Goal: Information Seeking & Learning: Learn about a topic

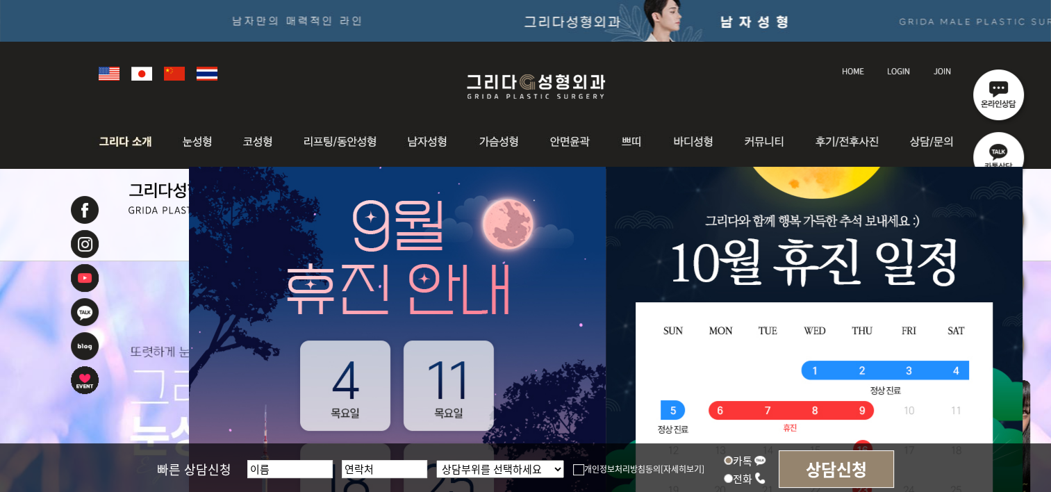
click at [117, 143] on img at bounding box center [129, 142] width 75 height 54
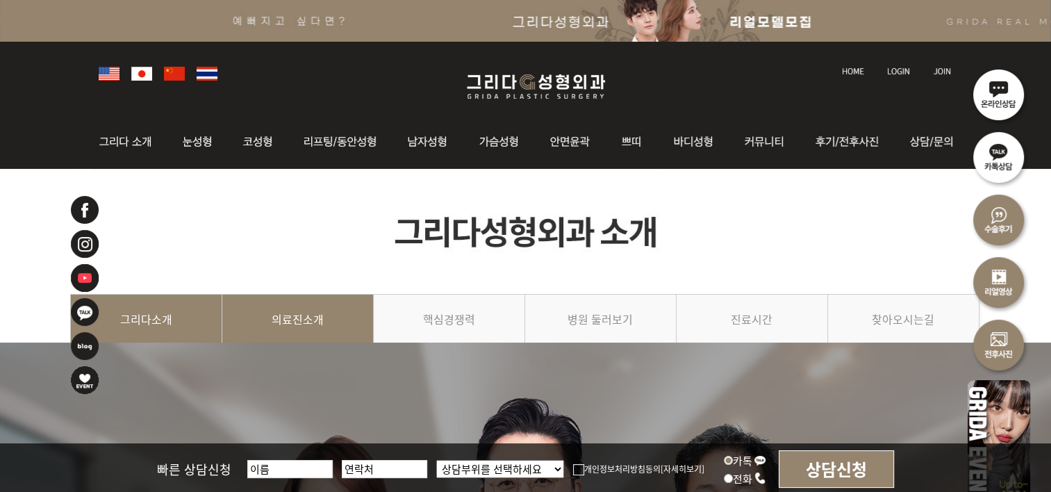
click at [294, 320] on link "의료진소개" at bounding box center [297, 325] width 151 height 63
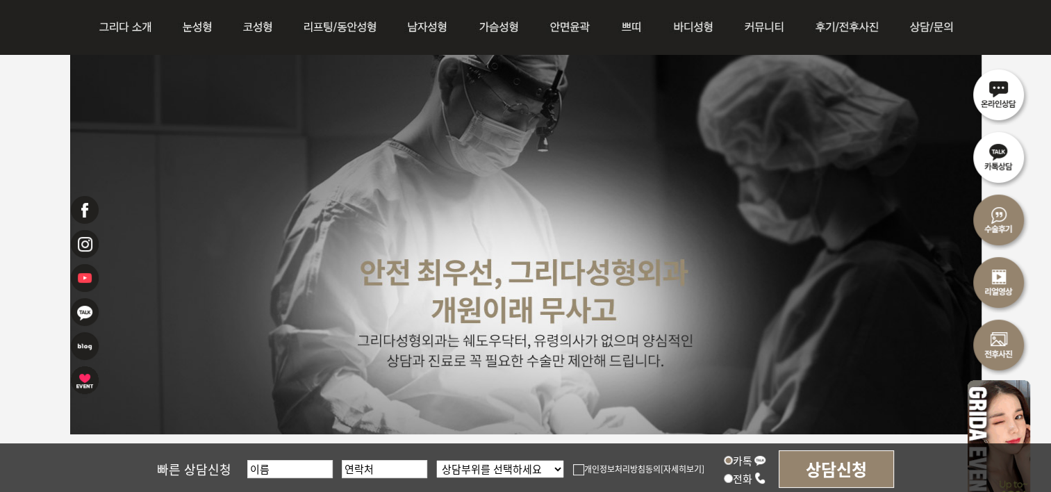
scroll to position [3453, 0]
